Goal: Task Accomplishment & Management: Manage account settings

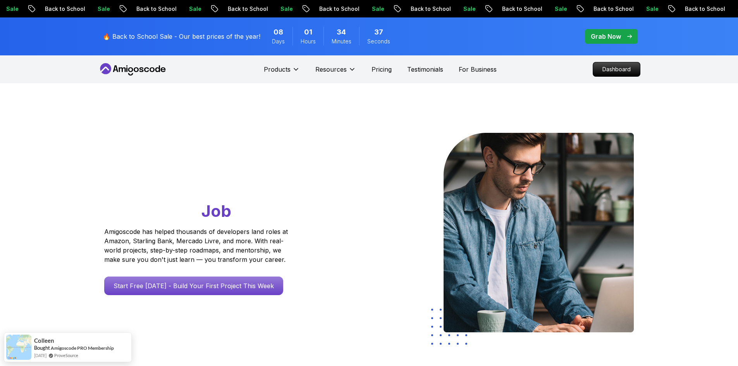
click at [136, 71] on icon at bounding box center [133, 69] width 70 height 12
click at [130, 72] on icon at bounding box center [133, 69] width 70 height 12
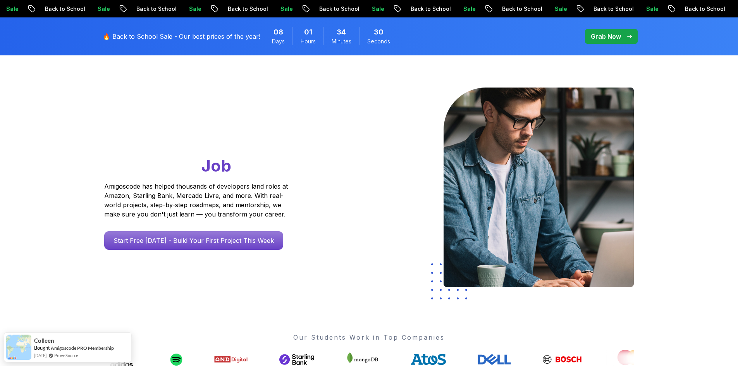
scroll to position [39, 0]
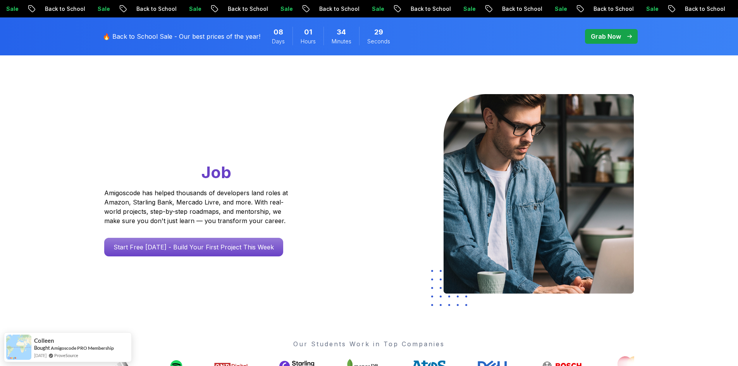
click at [599, 36] on p "Grab Now" at bounding box center [606, 36] width 30 height 9
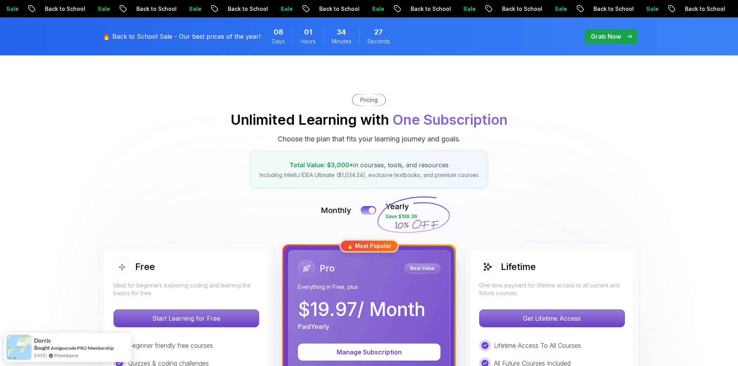
click at [724, 12] on p "Sale" at bounding box center [736, 9] width 25 height 8
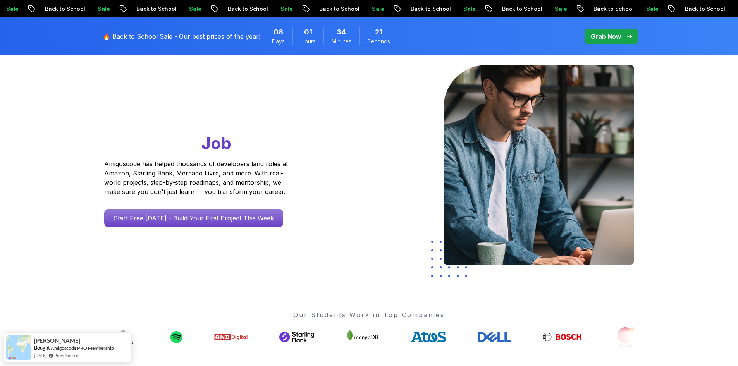
scroll to position [77, 0]
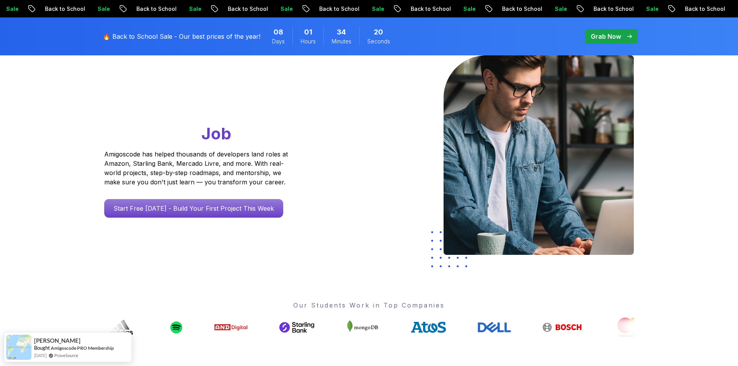
click at [616, 31] on span "pre-order" at bounding box center [611, 36] width 53 height 15
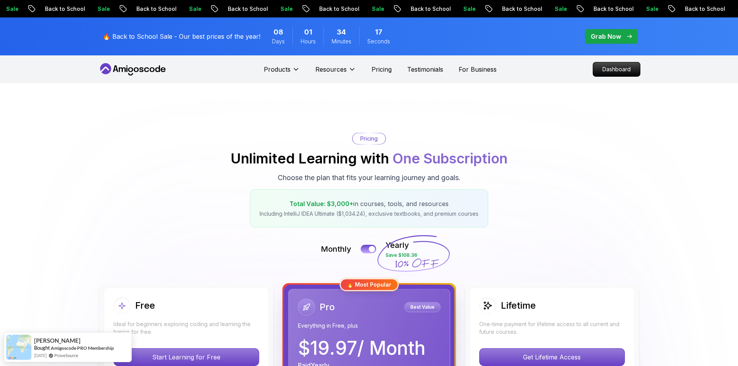
click at [135, 34] on p "🔥 Back to School Sale - Our best prices of the year!" at bounding box center [182, 36] width 158 height 9
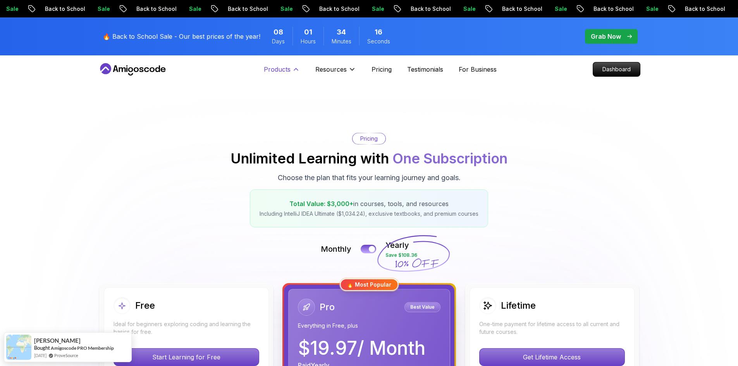
click at [283, 70] on p "Products" at bounding box center [277, 69] width 27 height 9
drag, startPoint x: 339, startPoint y: 64, endPoint x: 339, endPoint y: 68, distance: 4.3
click at [339, 64] on div "Resources Resources Team Meet our awesome team members Blog The latest industry…" at bounding box center [335, 69] width 41 height 15
click at [339, 68] on p "Resources" at bounding box center [330, 69] width 31 height 9
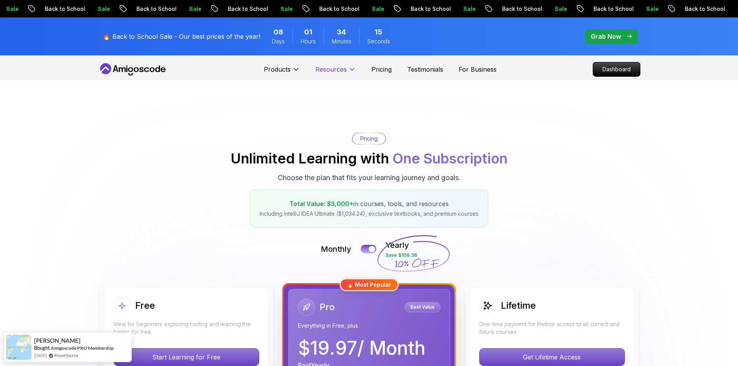
click at [339, 68] on p "Resources" at bounding box center [330, 69] width 31 height 9
click at [594, 70] on p "Dashboard" at bounding box center [616, 69] width 45 height 13
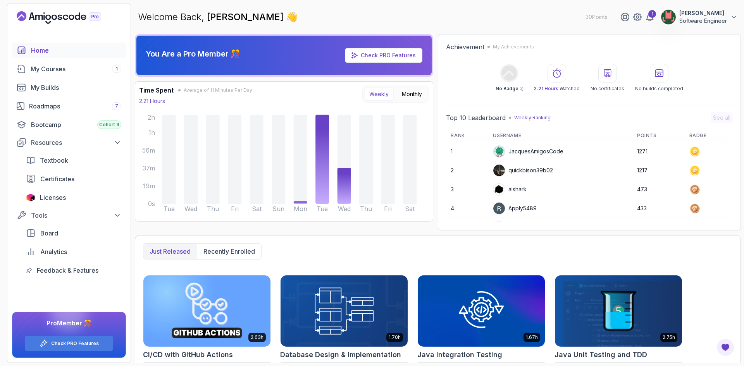
click at [705, 17] on p "[PERSON_NAME]" at bounding box center [703, 13] width 48 height 8
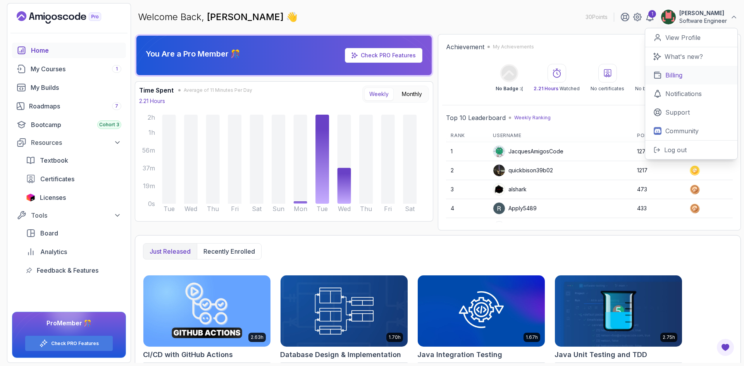
click at [688, 77] on link "Billing" at bounding box center [691, 75] width 92 height 19
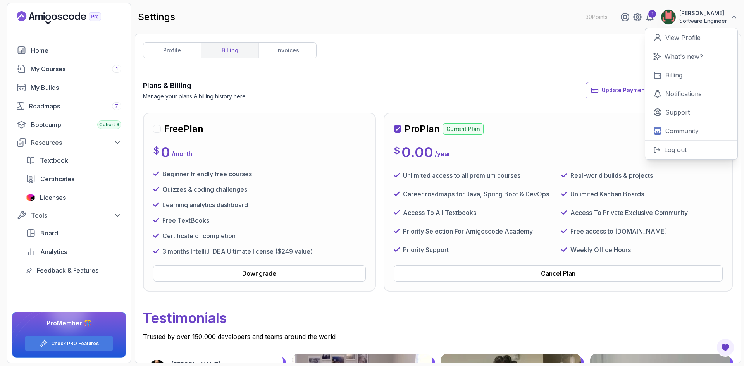
click at [729, 16] on button "[PERSON_NAME] Software Engineer" at bounding box center [698, 16] width 77 height 15
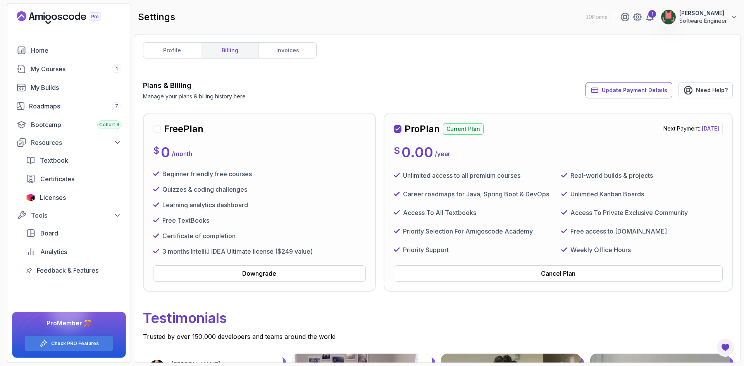
drag, startPoint x: 720, startPoint y: 129, endPoint x: 638, endPoint y: 129, distance: 81.3
click at [660, 129] on p "Next Payment: [DATE]" at bounding box center [691, 129] width 63 height 12
click at [566, 270] on div "Cancel Plan" at bounding box center [558, 273] width 34 height 9
